Goal: Transaction & Acquisition: Purchase product/service

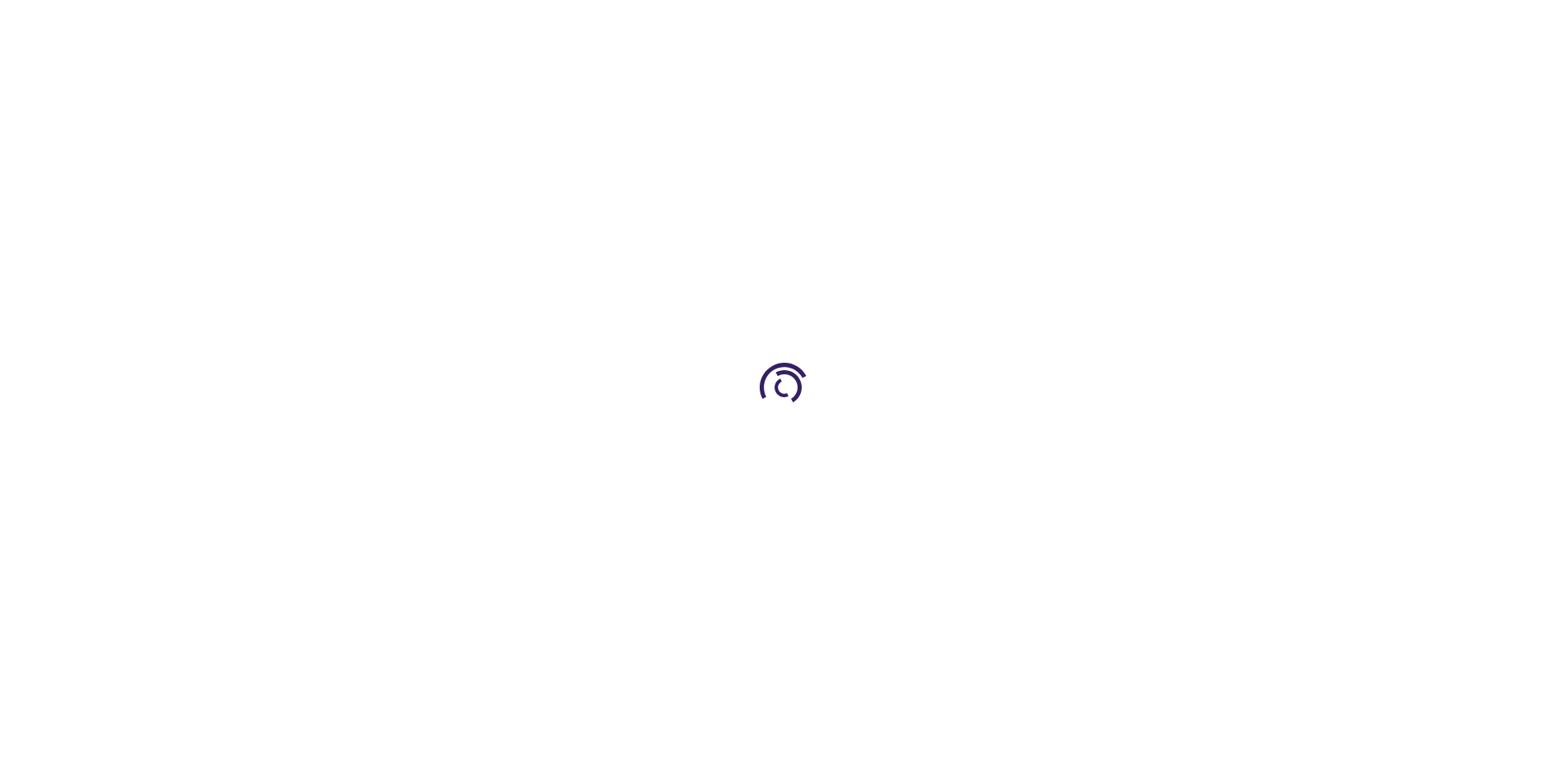
click at [1036, 25] on link "Log In" at bounding box center [1035, 24] width 32 height 13
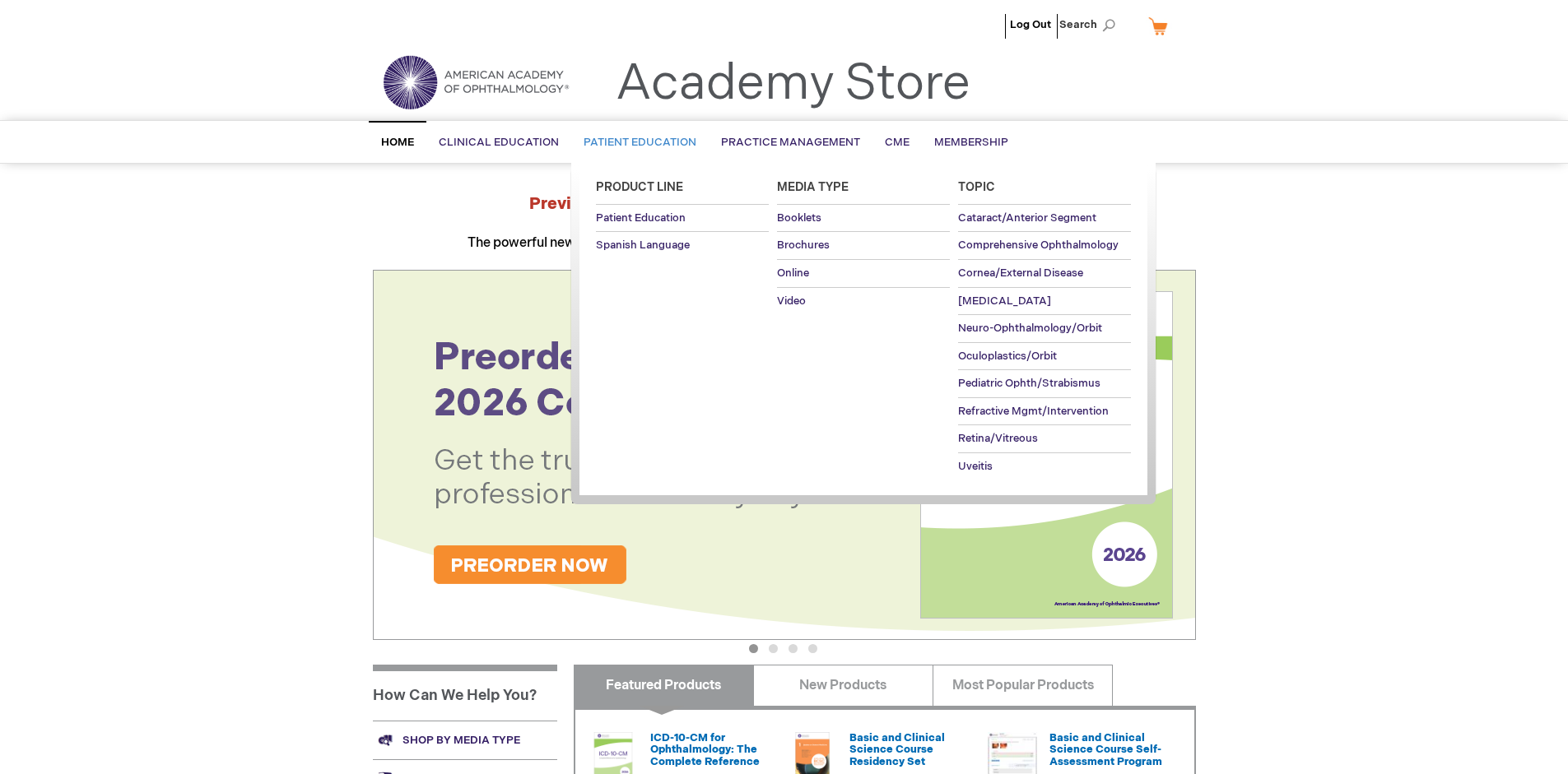
click at [636, 142] on span "Patient Education" at bounding box center [640, 142] width 113 height 13
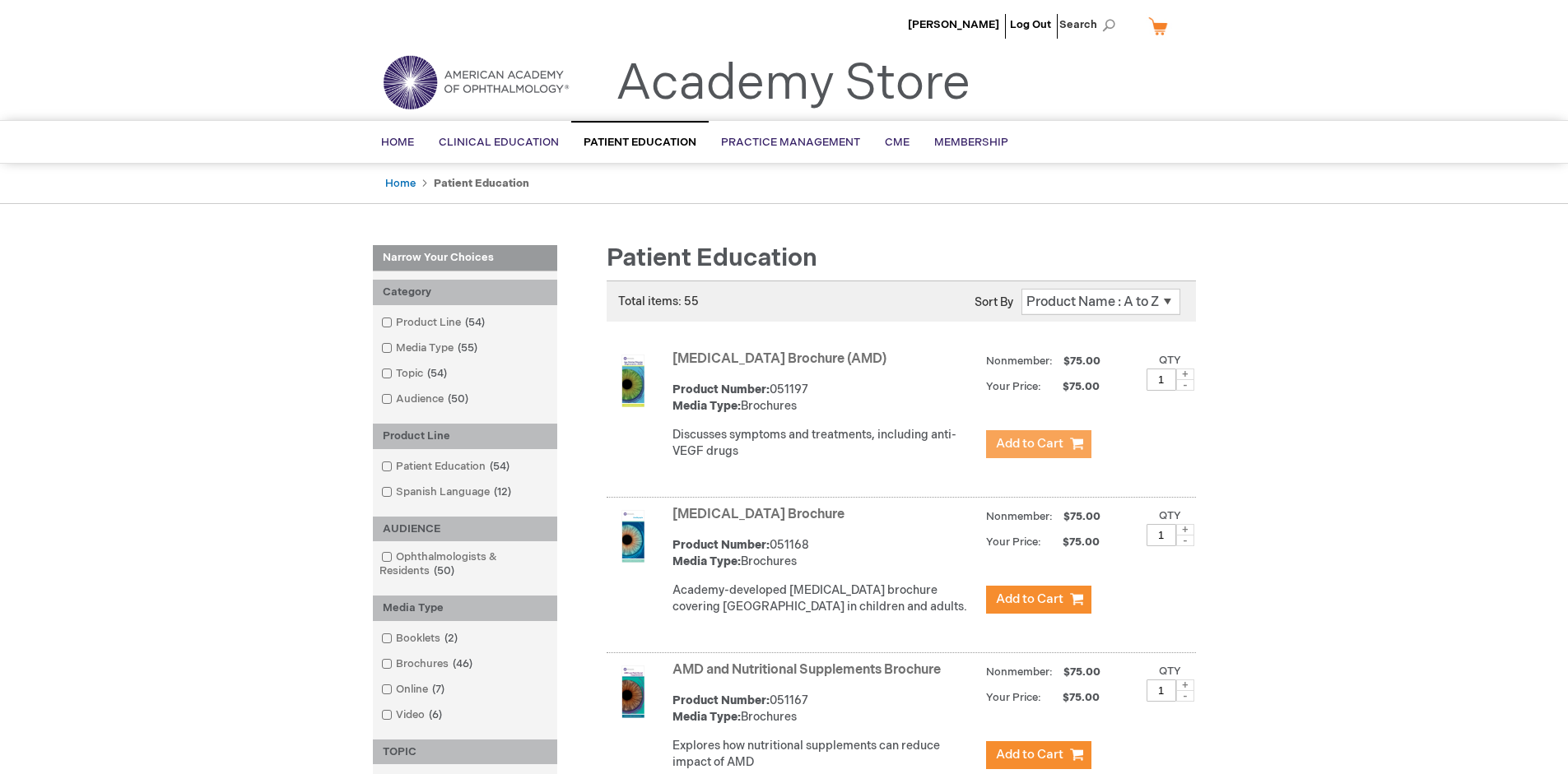
click at [1038, 444] on span "Add to Cart" at bounding box center [1030, 444] width 67 height 16
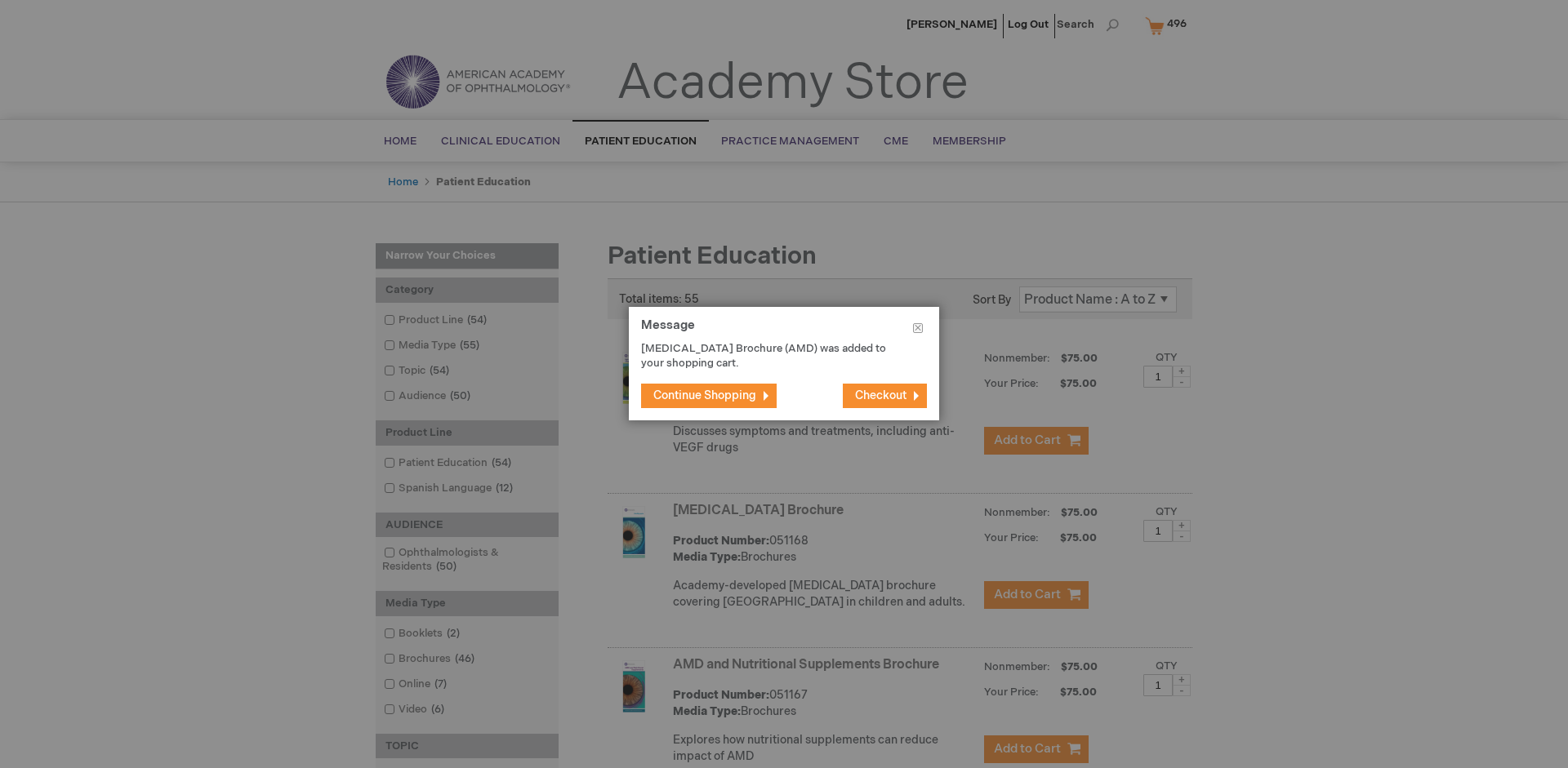
click at [705, 395] on span "Continue Shopping" at bounding box center [704, 395] width 103 height 14
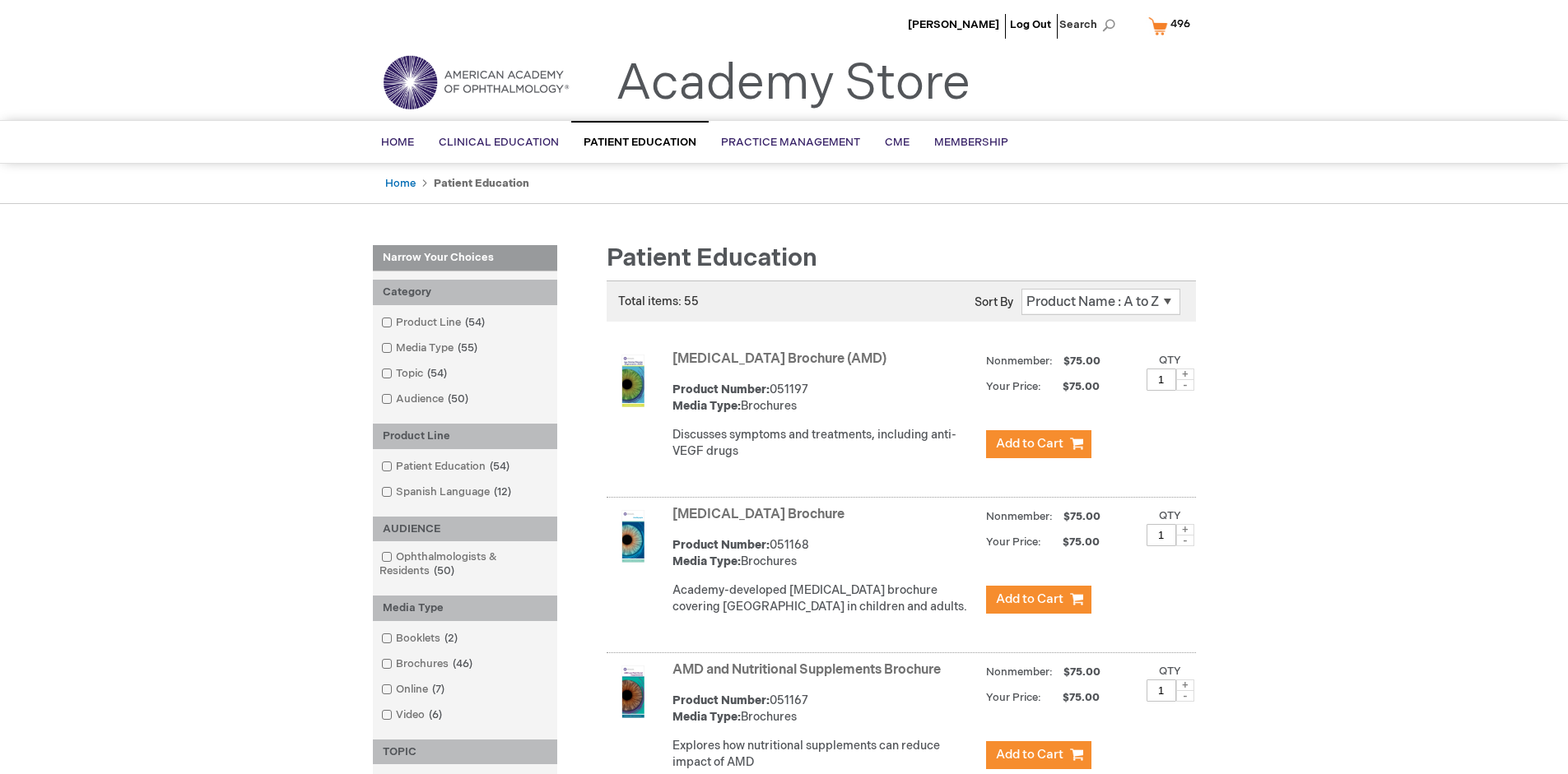
click at [810, 678] on link "AMD and Nutritional Supplements Brochure" at bounding box center [807, 671] width 269 height 16
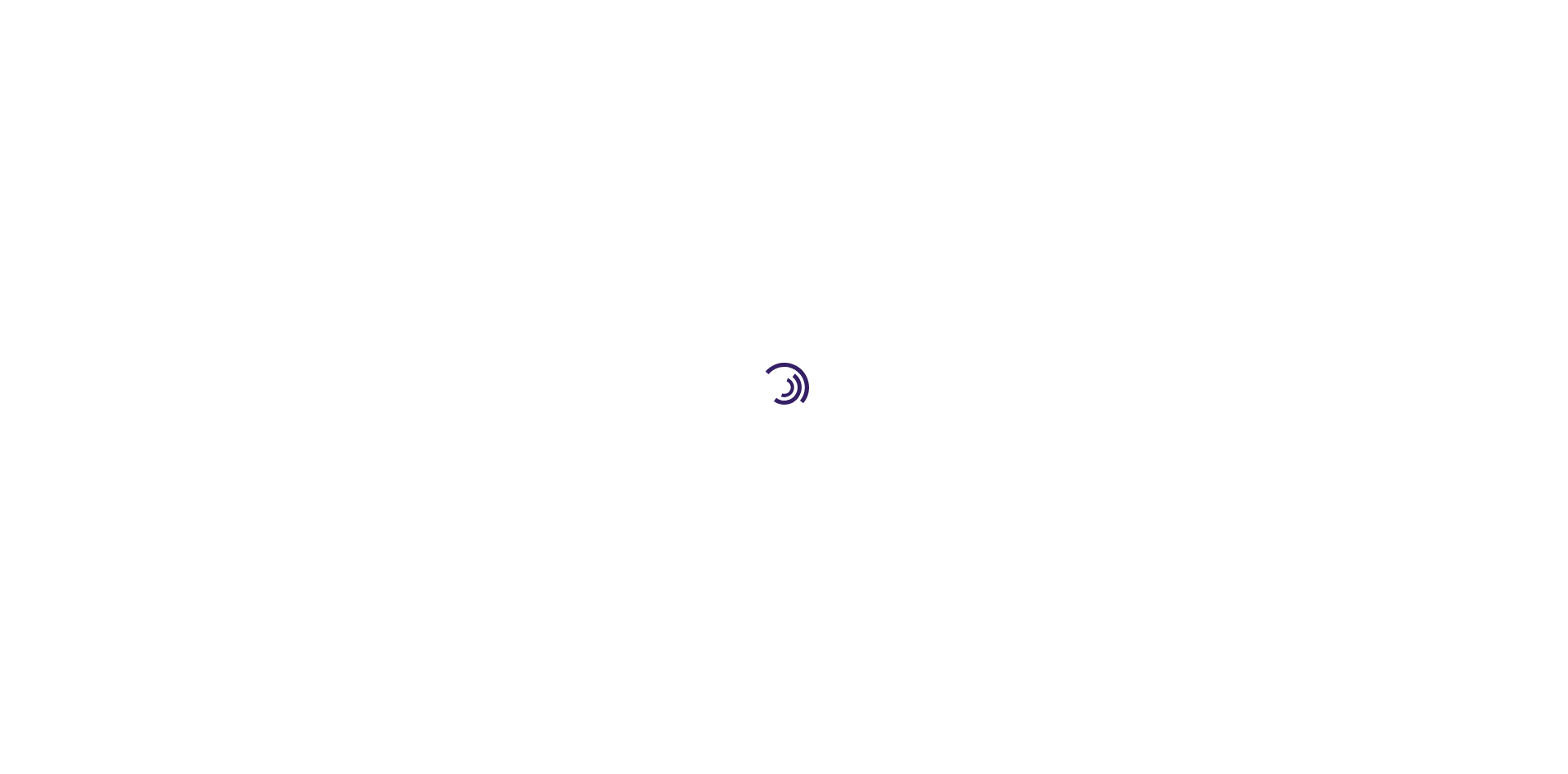
type input "1"
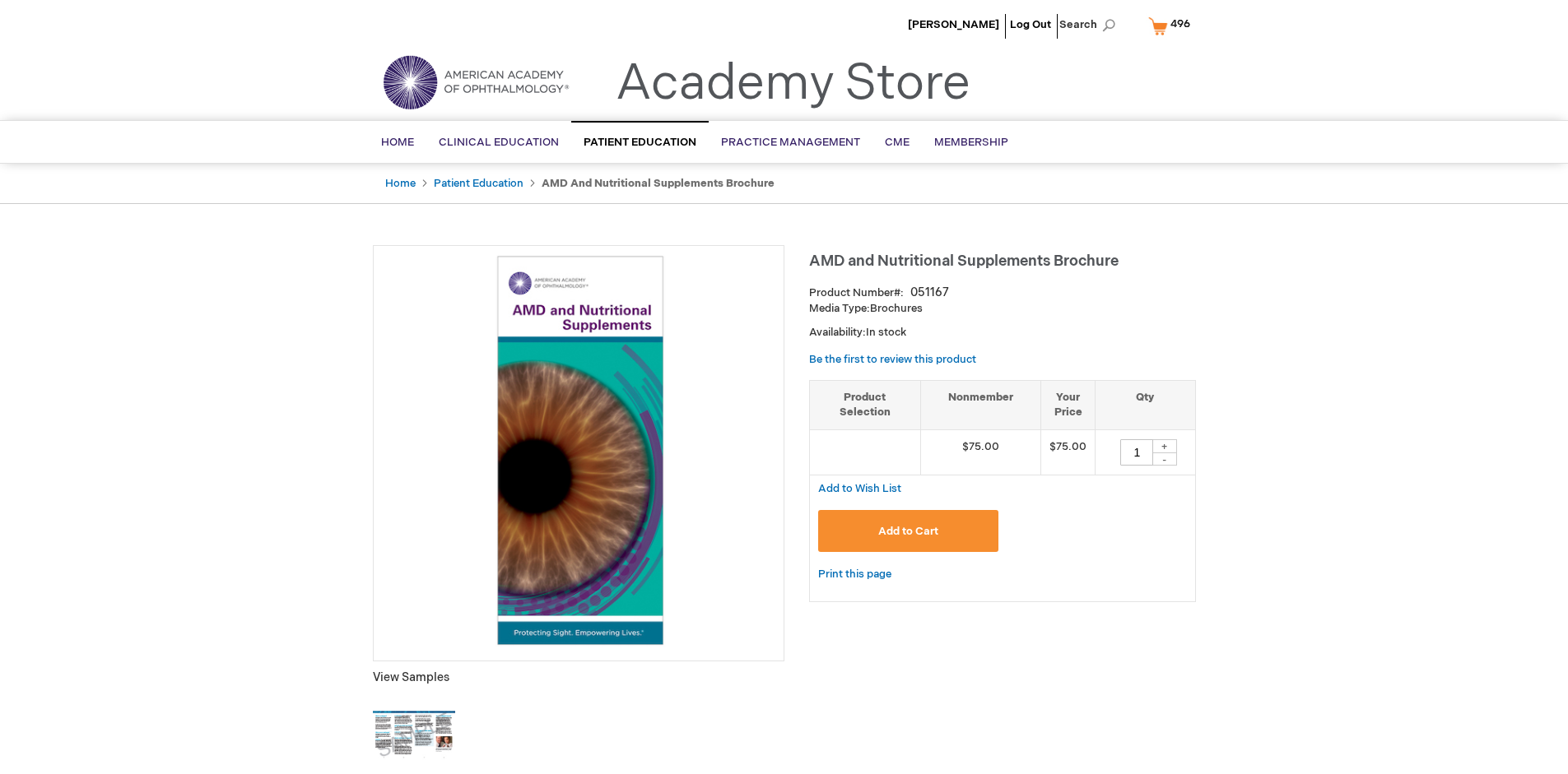
click at [908, 531] on span "Add to Cart" at bounding box center [909, 531] width 60 height 13
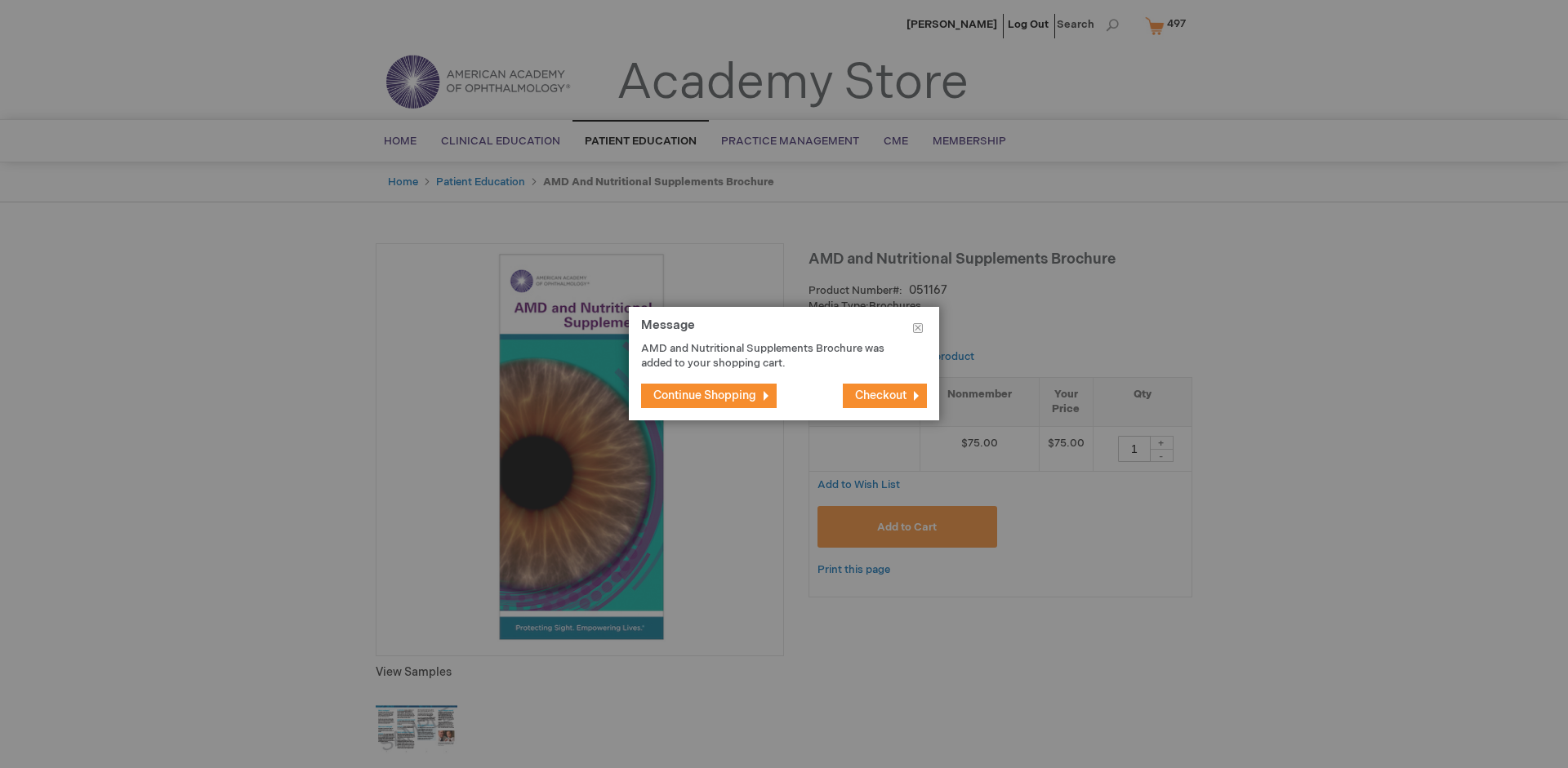
click at [705, 395] on span "Continue Shopping" at bounding box center [704, 395] width 103 height 14
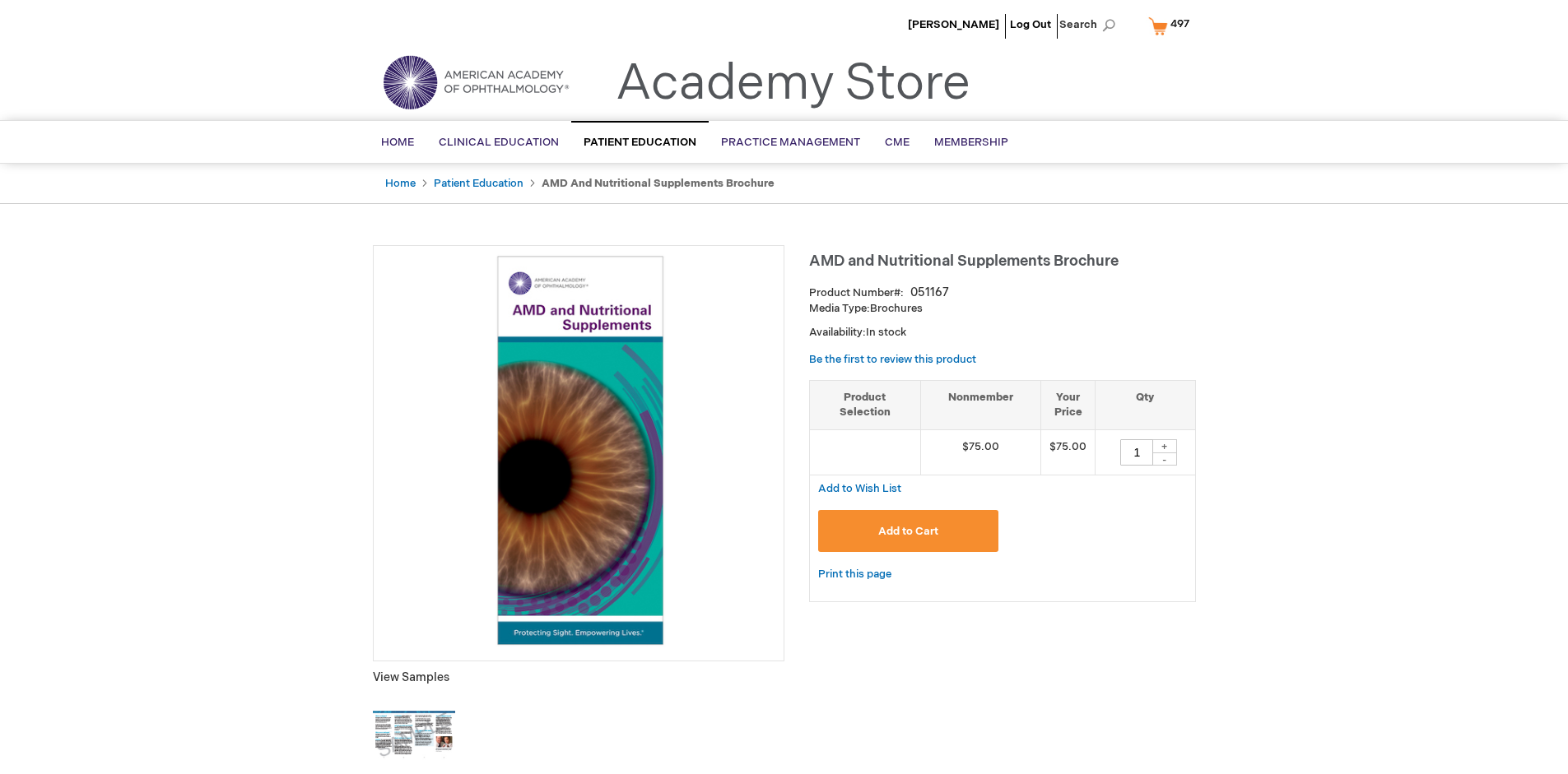
click at [1172, 26] on span "497" at bounding box center [1179, 24] width 19 height 13
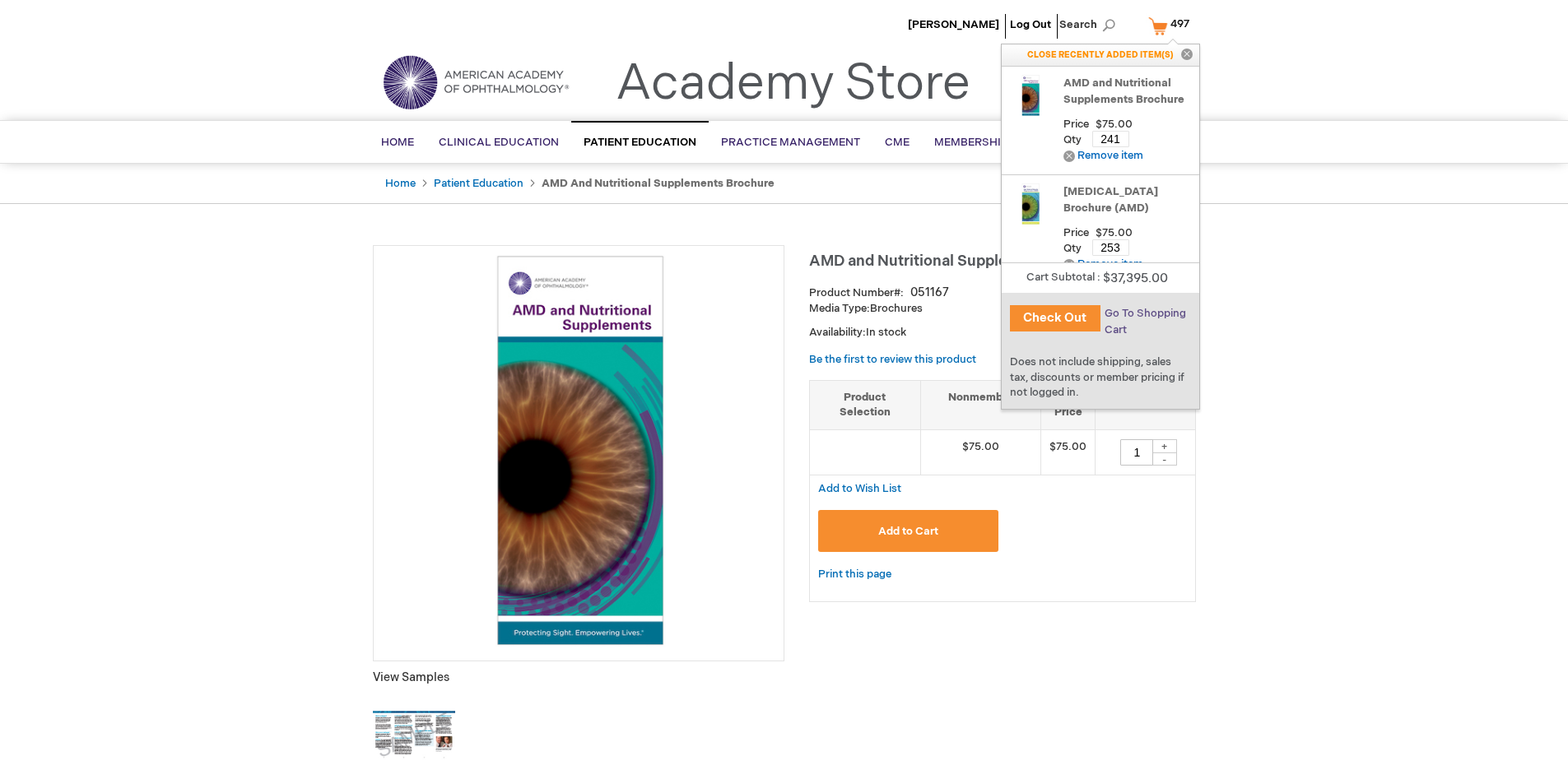
click at [1144, 314] on span "Go To Shopping Cart" at bounding box center [1146, 322] width 81 height 30
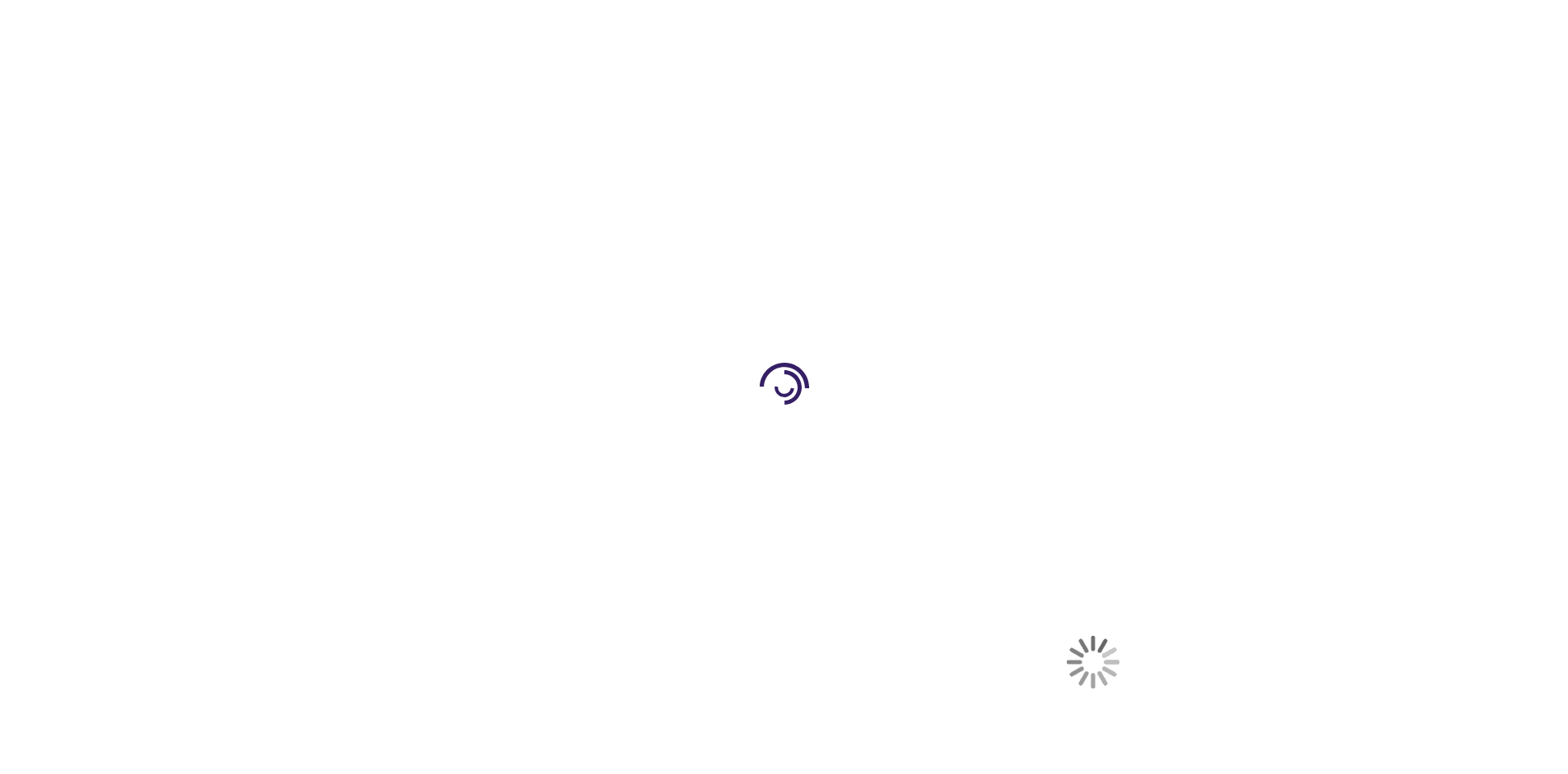
select select "US"
select select "41"
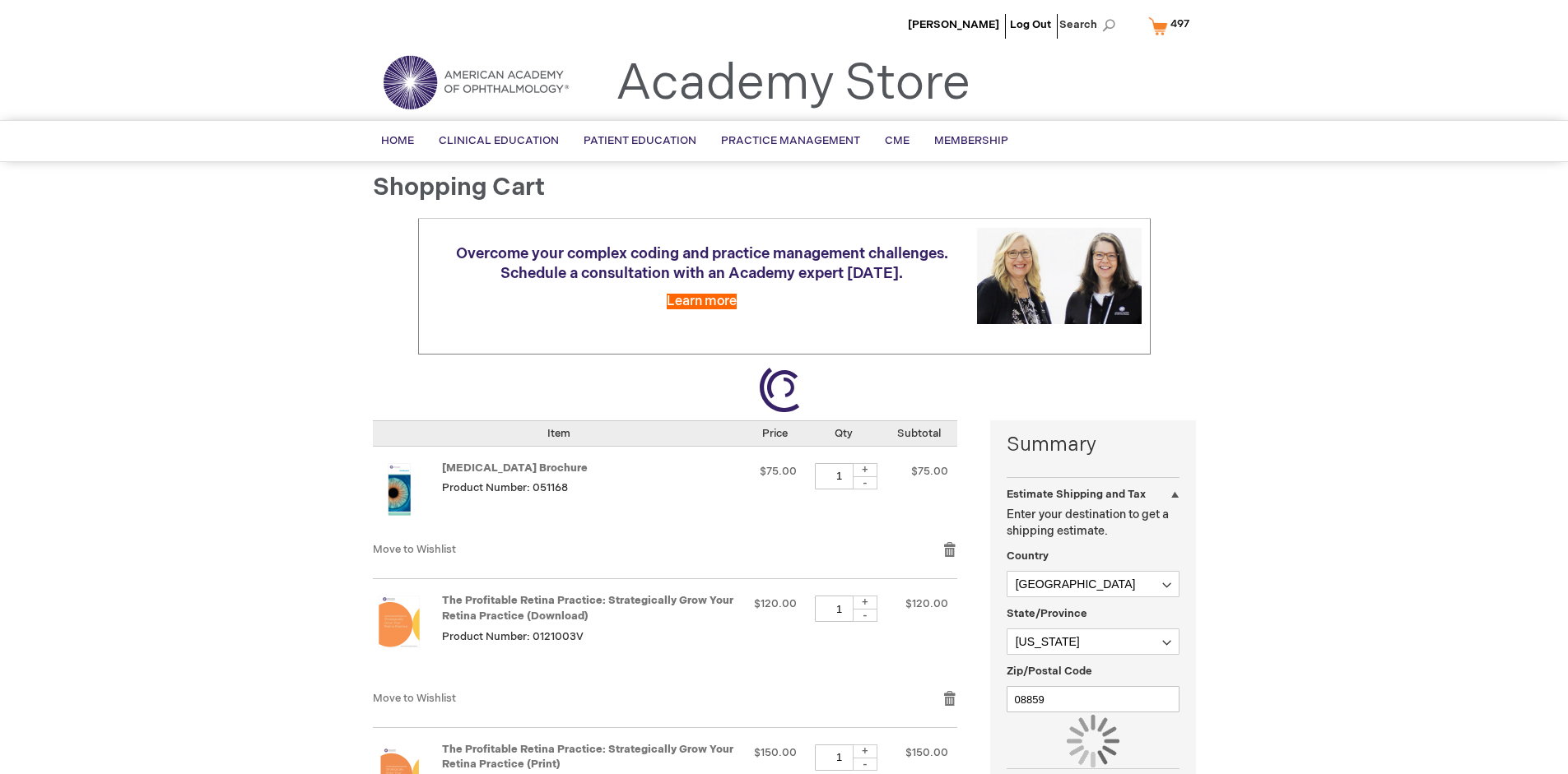
scroll to position [121, 0]
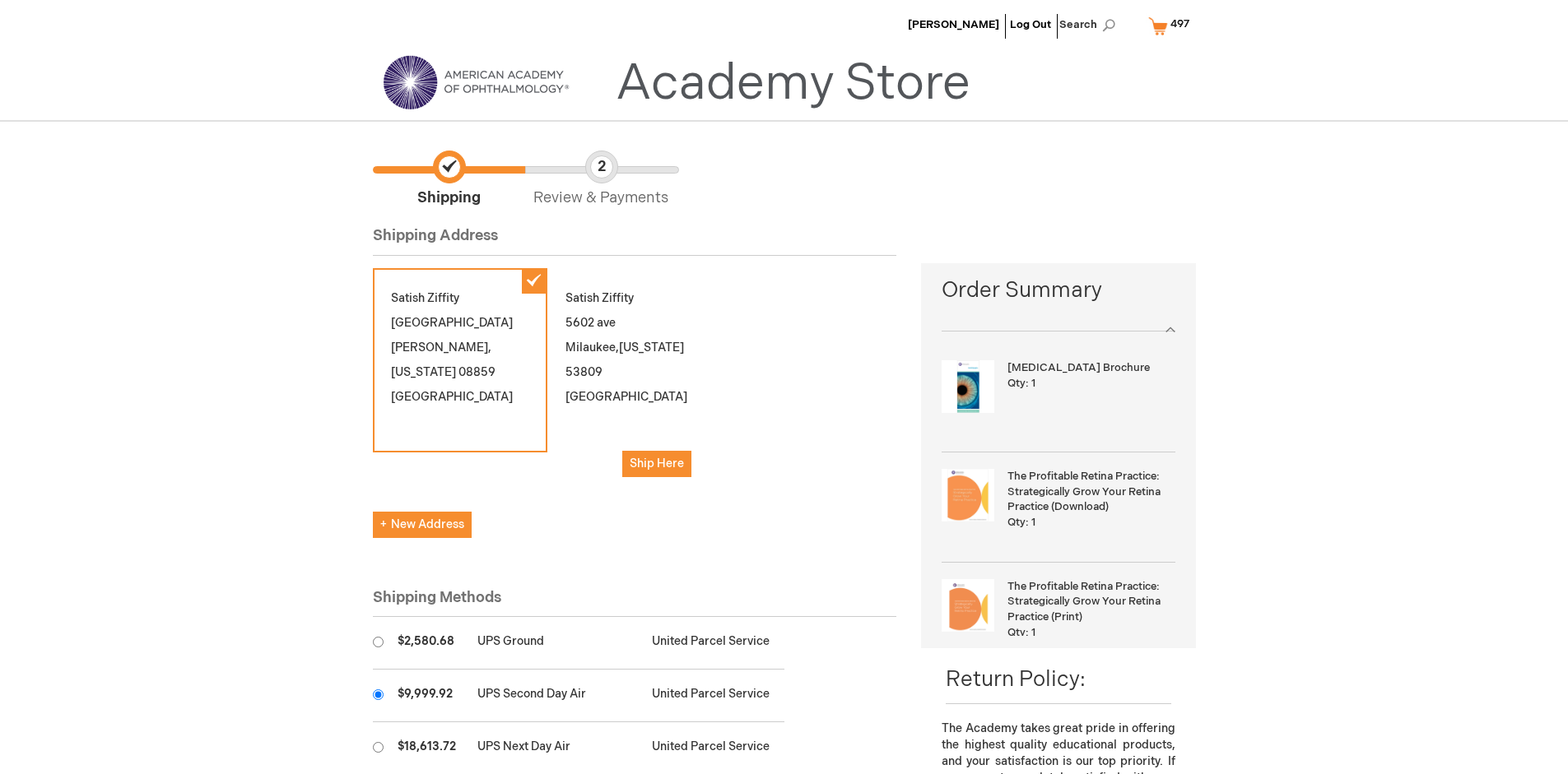
click at [377, 694] on input "radio" at bounding box center [378, 694] width 11 height 11
